Goal: Check status: Check status

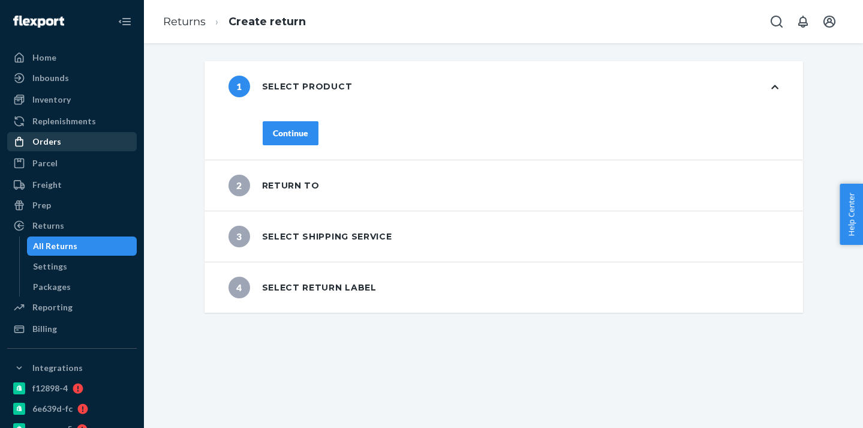
click at [61, 140] on div "Orders" at bounding box center [71, 141] width 127 height 17
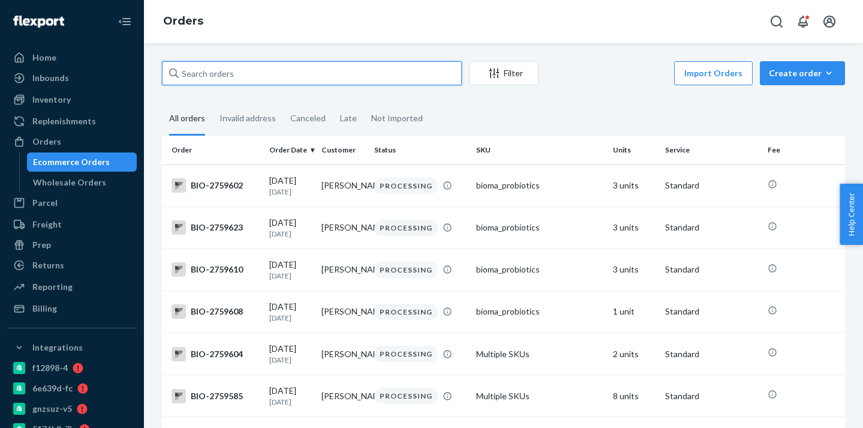
click at [214, 64] on input "text" at bounding box center [312, 73] width 300 height 24
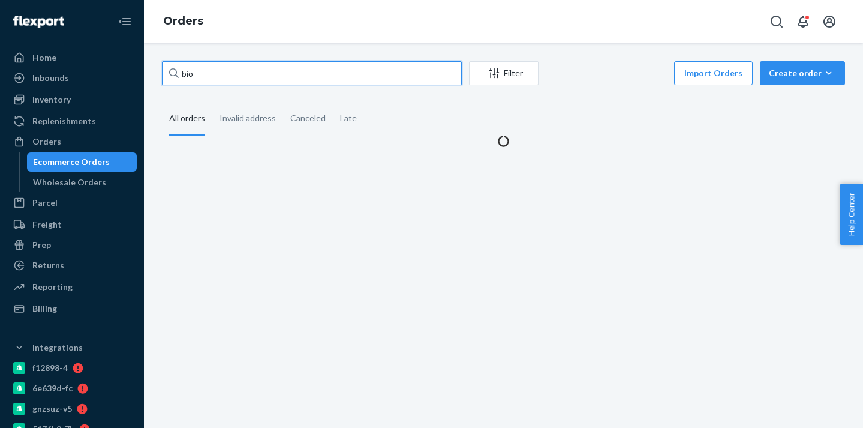
paste input "2753062"
type input "bio-2753062"
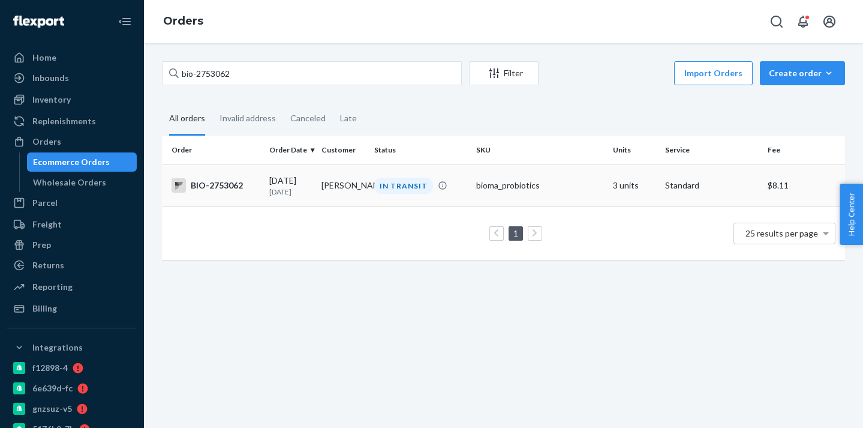
click at [284, 188] on p "[DATE]" at bounding box center [290, 192] width 43 height 10
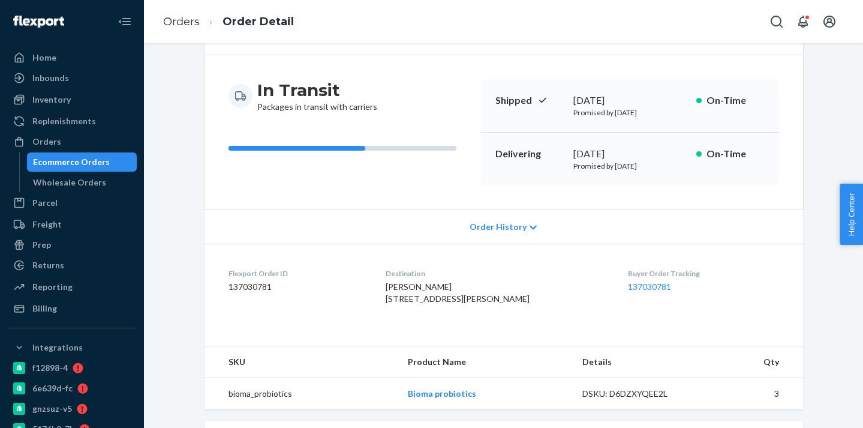
scroll to position [158, 0]
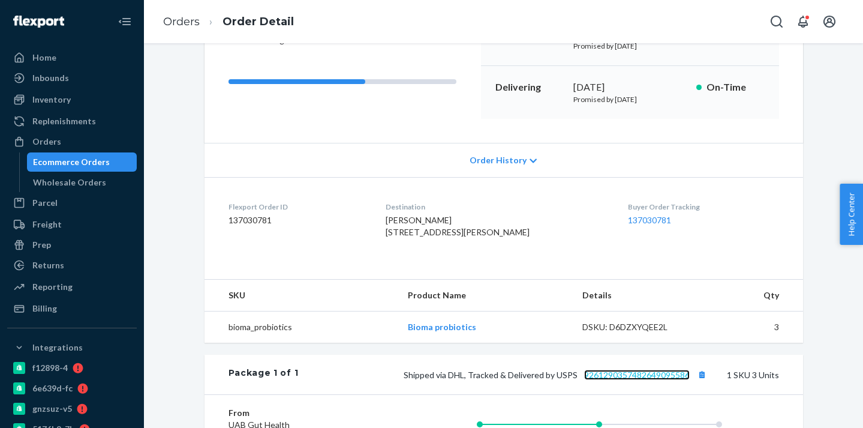
click at [677, 380] on link "9261290357482649095586" at bounding box center [637, 375] width 106 height 10
